Goal: Task Accomplishment & Management: Use online tool/utility

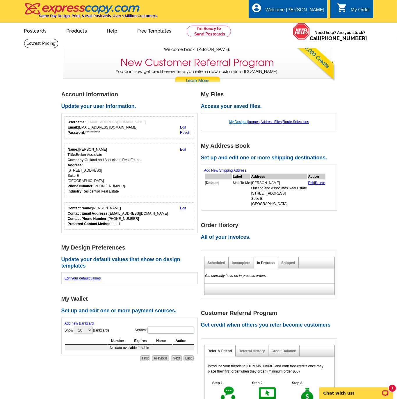
click at [233, 120] on link "My Designs" at bounding box center [238, 122] width 18 height 4
click at [233, 122] on link "My Designs" at bounding box center [238, 122] width 18 height 4
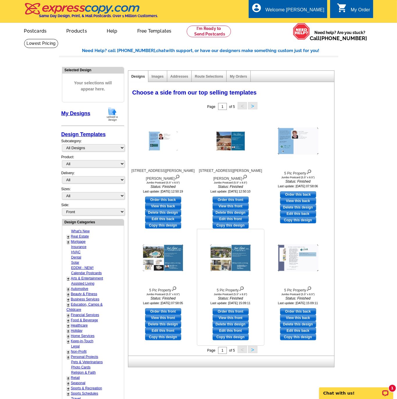
click at [236, 329] on link "Edit this front" at bounding box center [231, 331] width 36 height 6
select select "2"
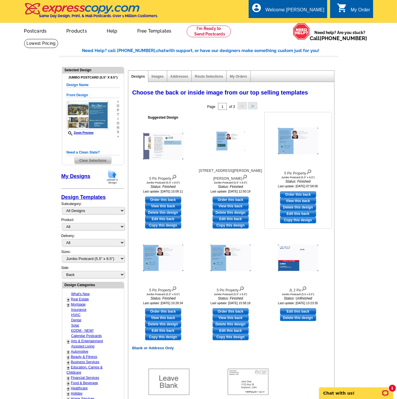
click at [297, 213] on link "Edit this back" at bounding box center [298, 214] width 36 height 6
select select "front"
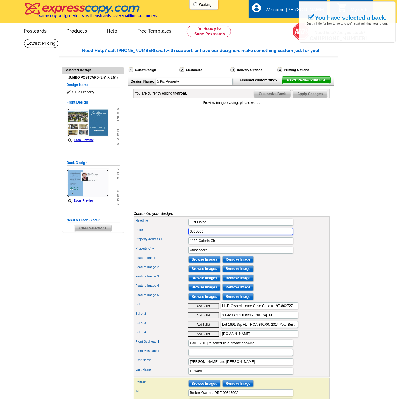
click at [210, 235] on input "$505000" at bounding box center [241, 231] width 105 height 7
